Goal: Task Accomplishment & Management: Use online tool/utility

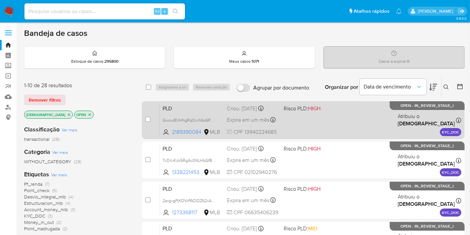
click at [293, 110] on span "Risco PLD: HIGH" at bounding box center [302, 107] width 37 height 7
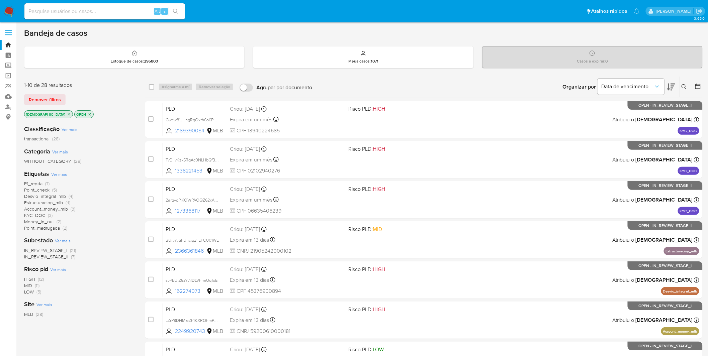
click at [4, 16] on img at bounding box center [8, 11] width 11 height 11
click at [4, 8] on img at bounding box center [8, 11] width 11 height 11
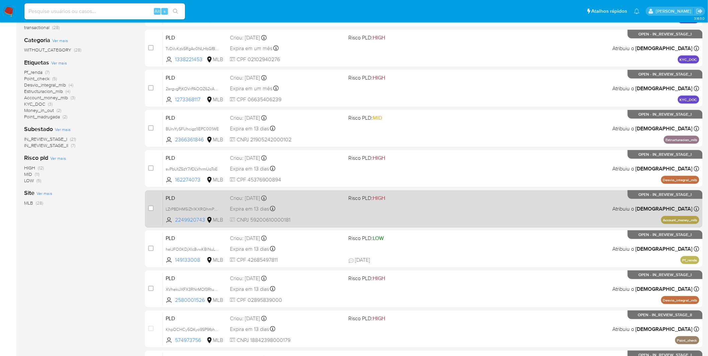
scroll to position [74, 0]
